Goal: Information Seeking & Learning: Learn about a topic

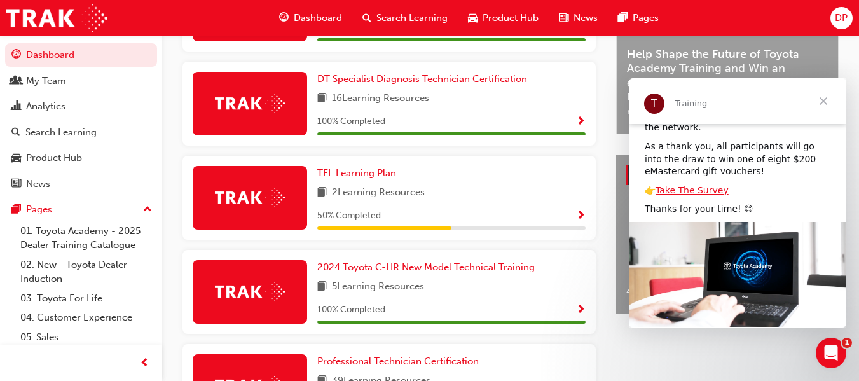
scroll to position [136, 0]
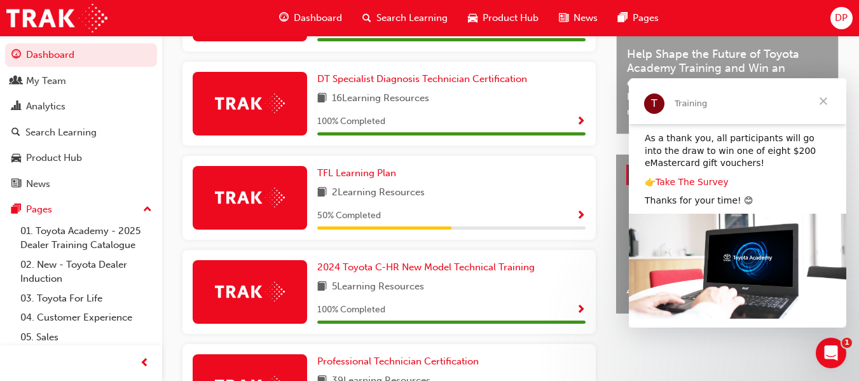
click at [679, 177] on link "Take The Survey" at bounding box center [692, 182] width 73 height 10
click at [699, 177] on link "Take The Survey" at bounding box center [692, 182] width 73 height 10
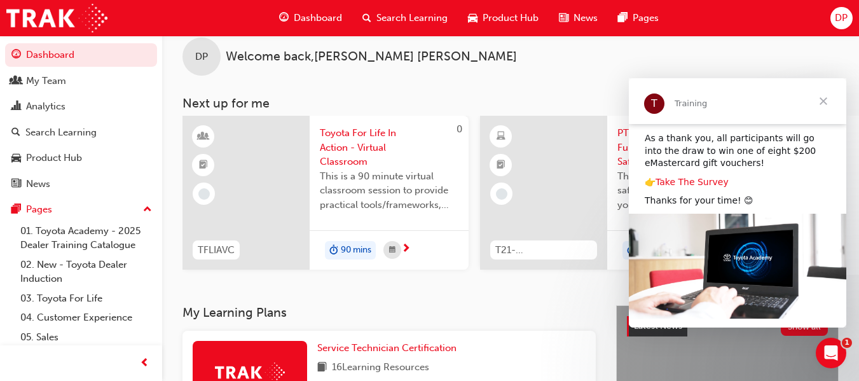
scroll to position [0, 0]
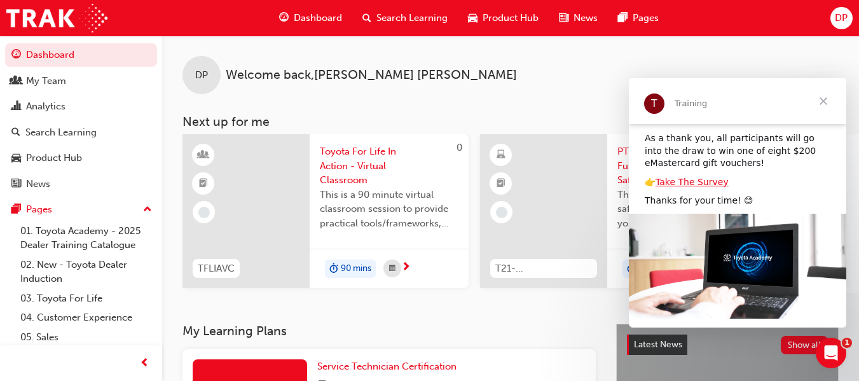
click at [517, 17] on span "Product Hub" at bounding box center [511, 18] width 56 height 15
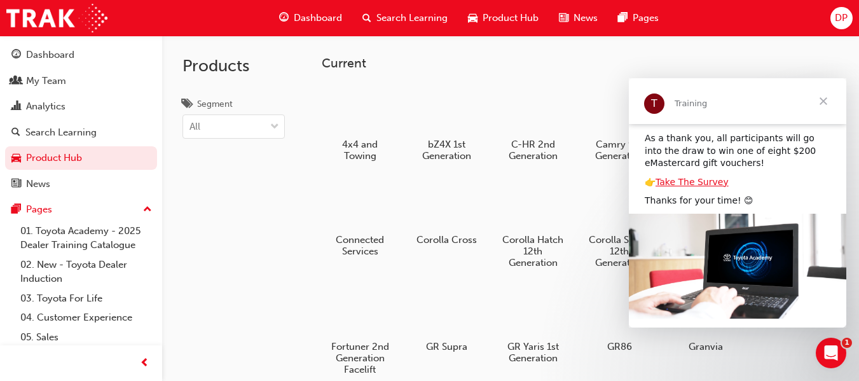
click at [825, 104] on span "Close" at bounding box center [824, 101] width 46 height 46
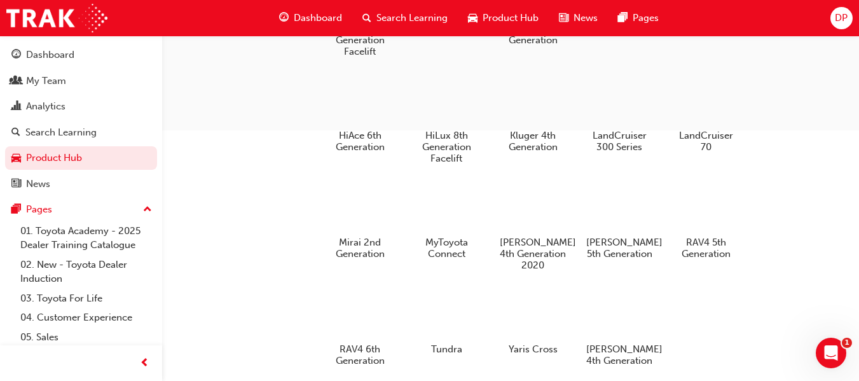
scroll to position [382, 0]
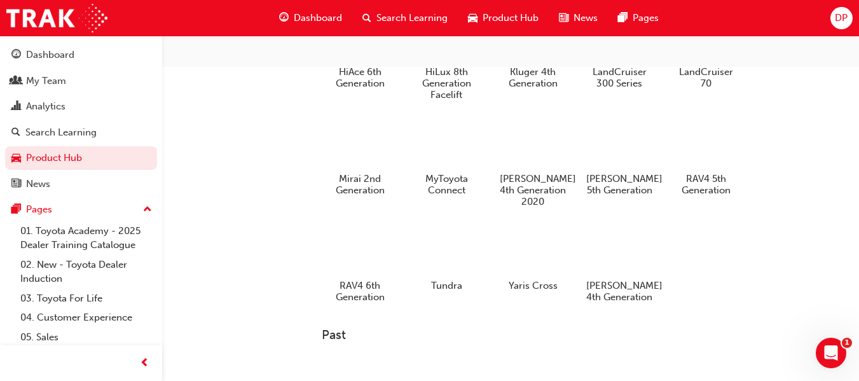
click at [842, 15] on span "DP" at bounding box center [841, 18] width 13 height 15
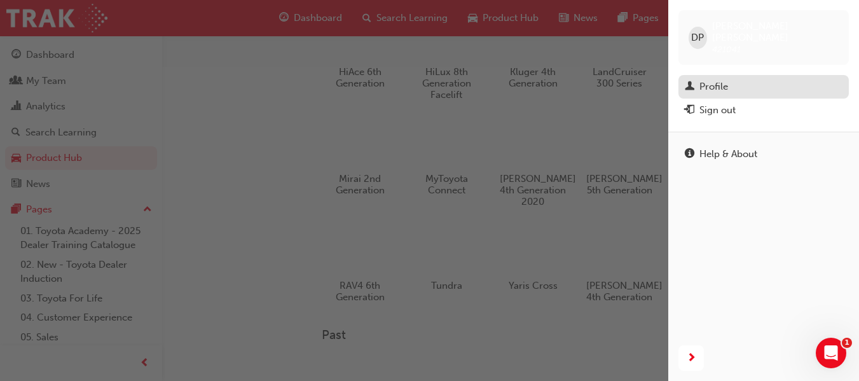
click at [719, 80] on div "Profile" at bounding box center [714, 87] width 29 height 15
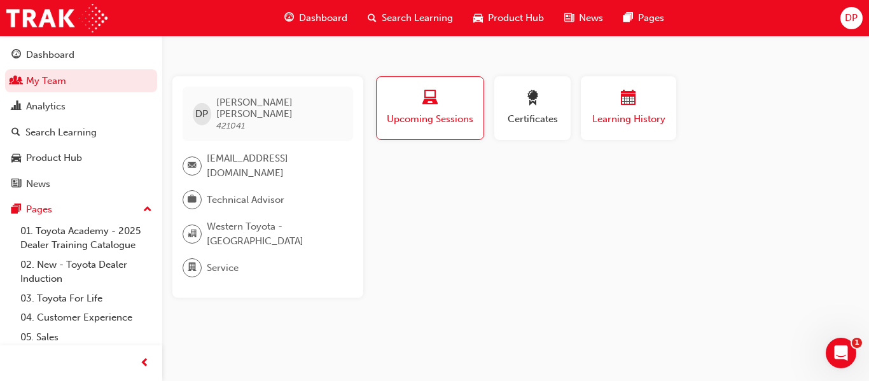
click at [629, 96] on span "calendar-icon" at bounding box center [628, 98] width 15 height 17
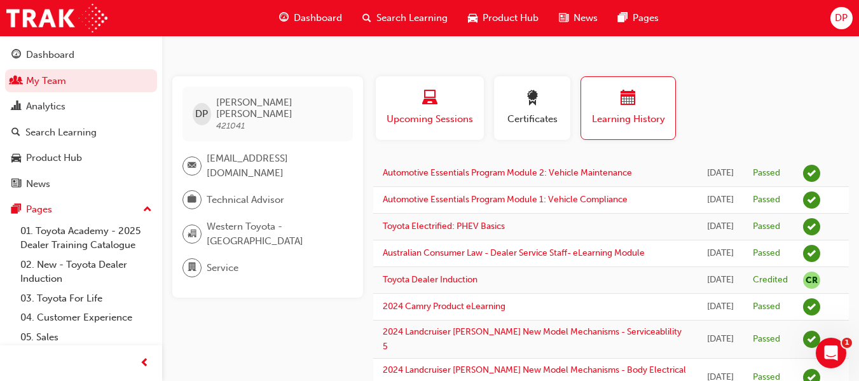
click at [426, 100] on span "laptop-icon" at bounding box center [429, 98] width 15 height 17
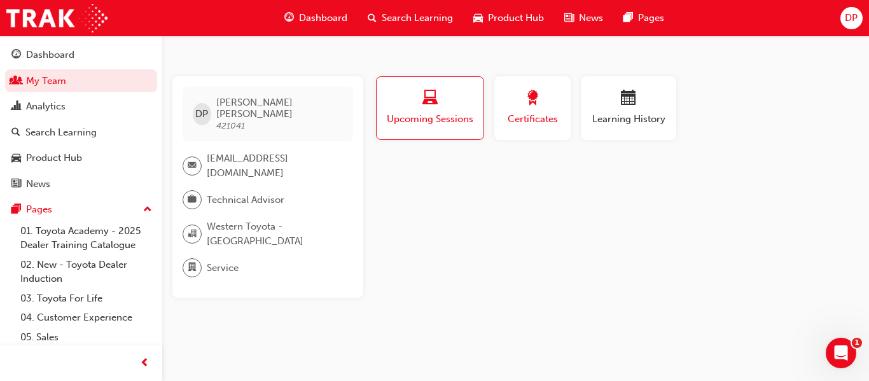
click at [536, 105] on span "award-icon" at bounding box center [532, 98] width 15 height 17
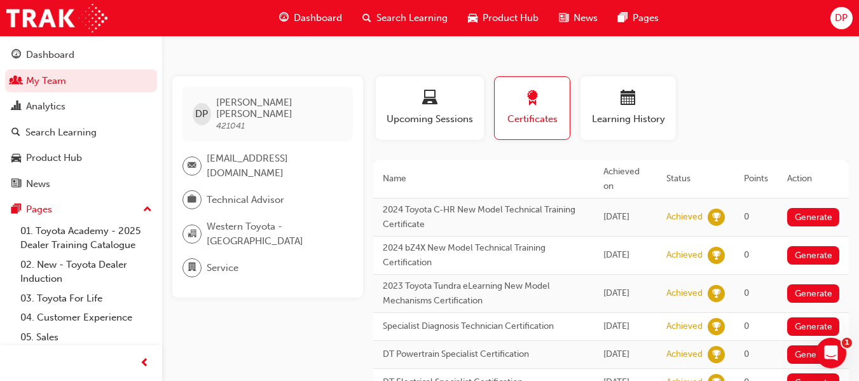
click at [320, 13] on span "Dashboard" at bounding box center [318, 18] width 48 height 15
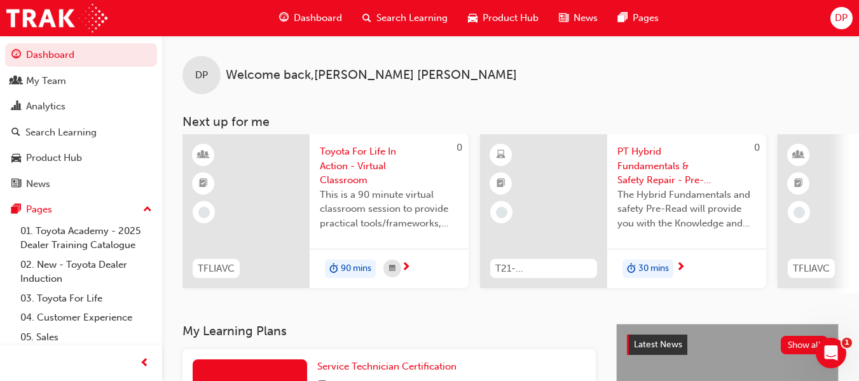
click at [506, 17] on span "Product Hub" at bounding box center [511, 18] width 56 height 15
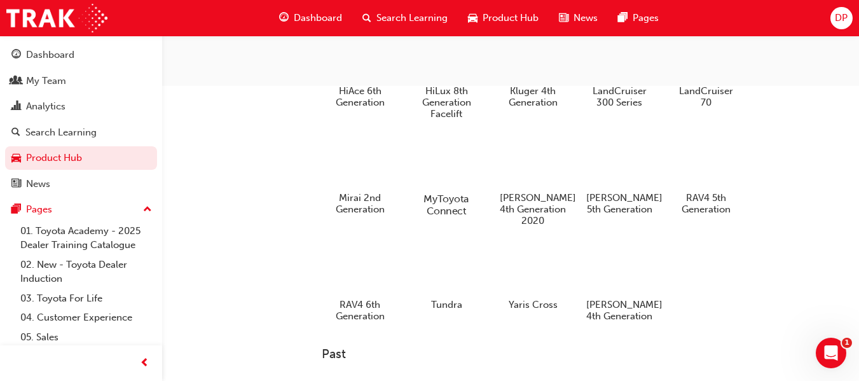
scroll to position [382, 0]
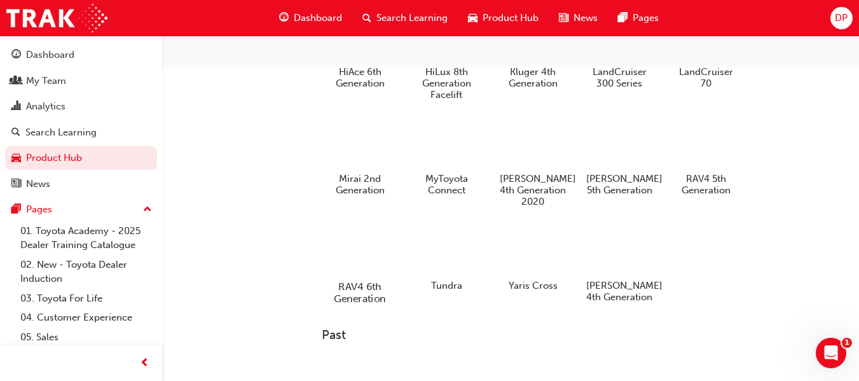
click at [361, 250] on div at bounding box center [360, 250] width 71 height 51
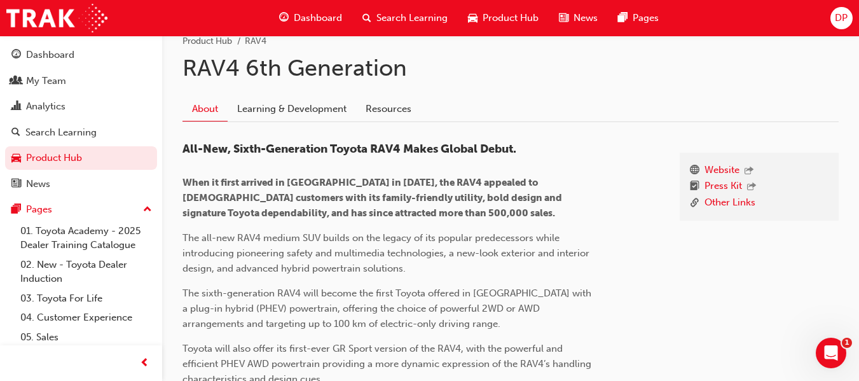
scroll to position [191, 0]
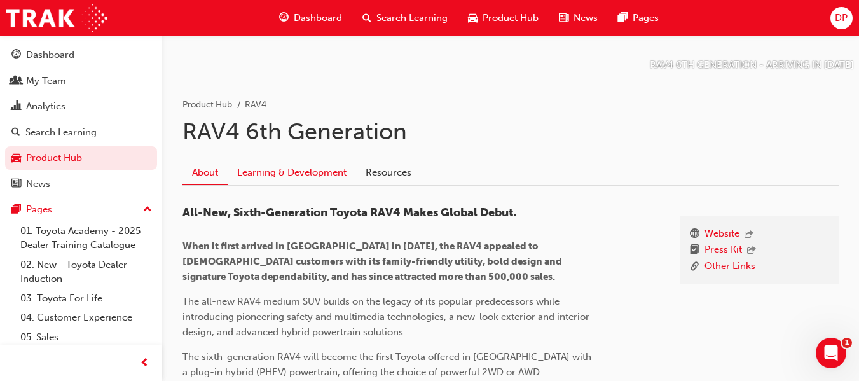
click at [272, 172] on link "Learning & Development" at bounding box center [292, 172] width 129 height 24
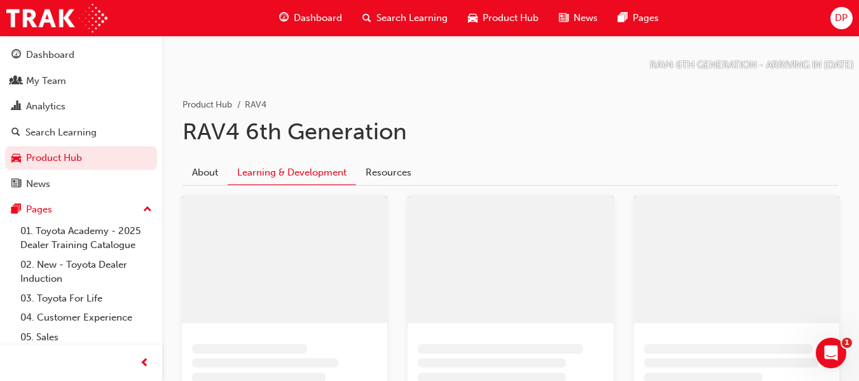
scroll to position [111, 0]
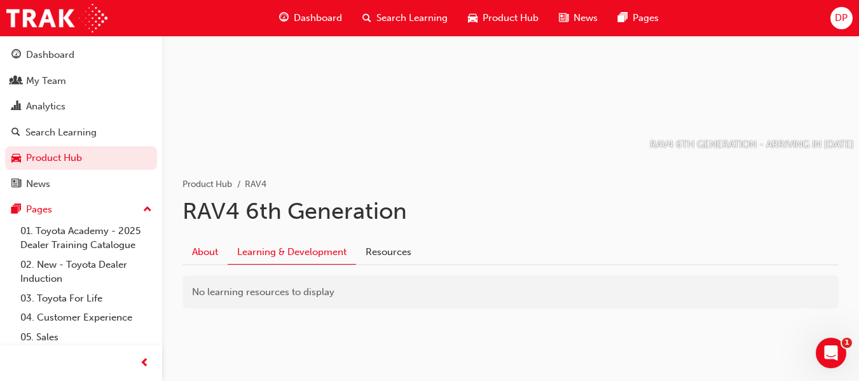
click at [203, 251] on link "About" at bounding box center [205, 252] width 45 height 24
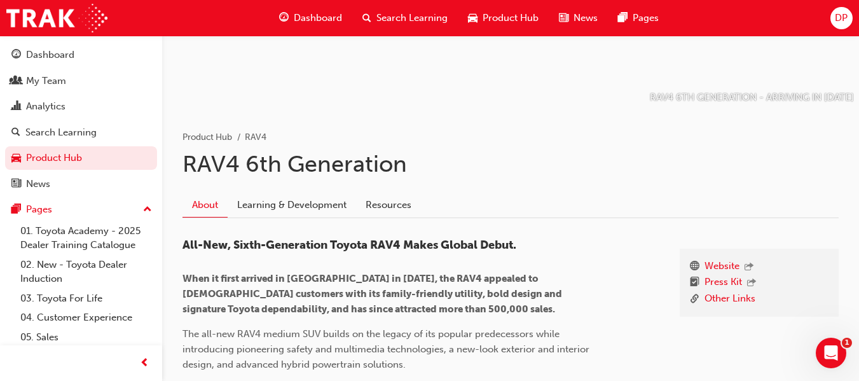
scroll to position [152, 0]
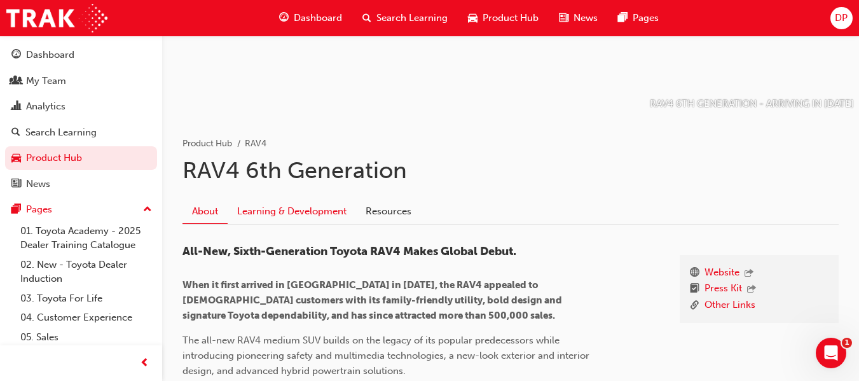
click at [322, 212] on link "Learning & Development" at bounding box center [292, 211] width 129 height 24
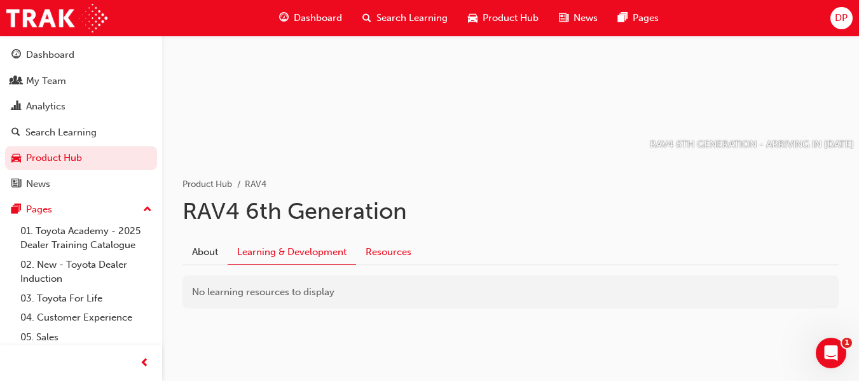
click at [395, 254] on link "Resources" at bounding box center [388, 252] width 65 height 24
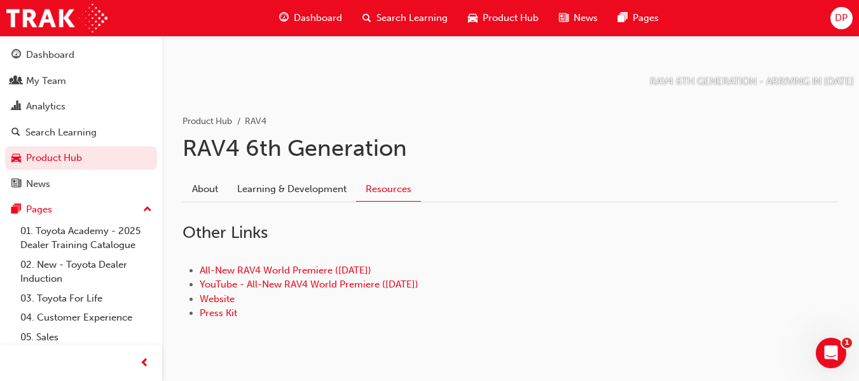
scroll to position [175, 0]
click at [286, 270] on link "All-New RAV4 World Premiere ([DATE])" at bounding box center [286, 269] width 172 height 11
click at [261, 187] on link "Learning & Development" at bounding box center [292, 188] width 129 height 24
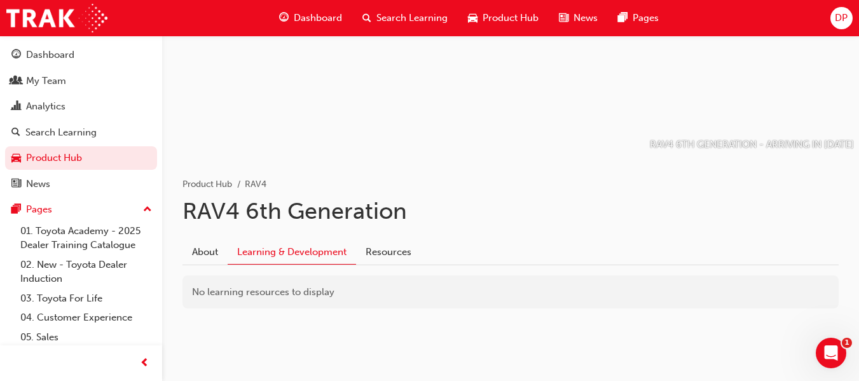
scroll to position [111, 0]
